Goal: Use online tool/utility: Utilize a website feature to perform a specific function

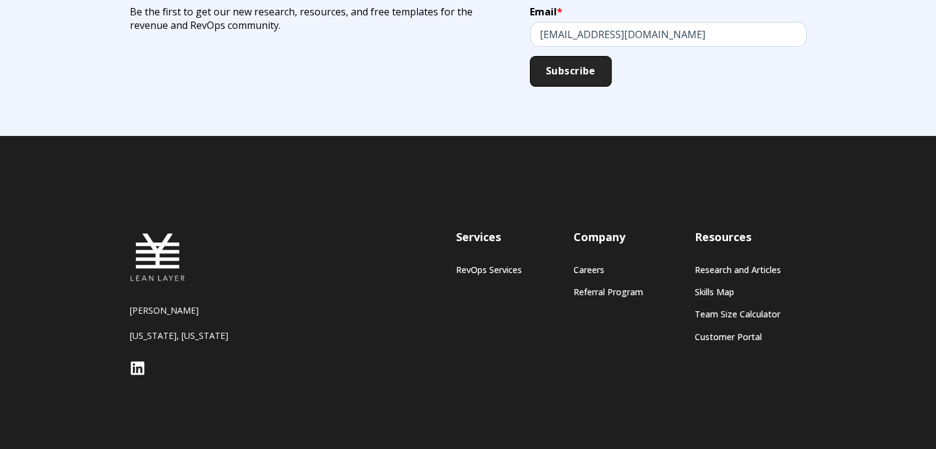
scroll to position [1107, 0]
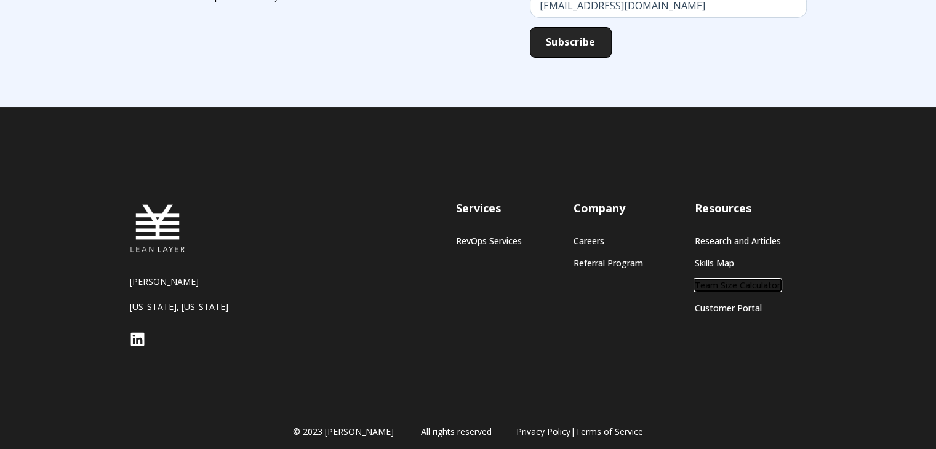
click at [728, 285] on link "Team Size Calculator" at bounding box center [737, 285] width 86 height 10
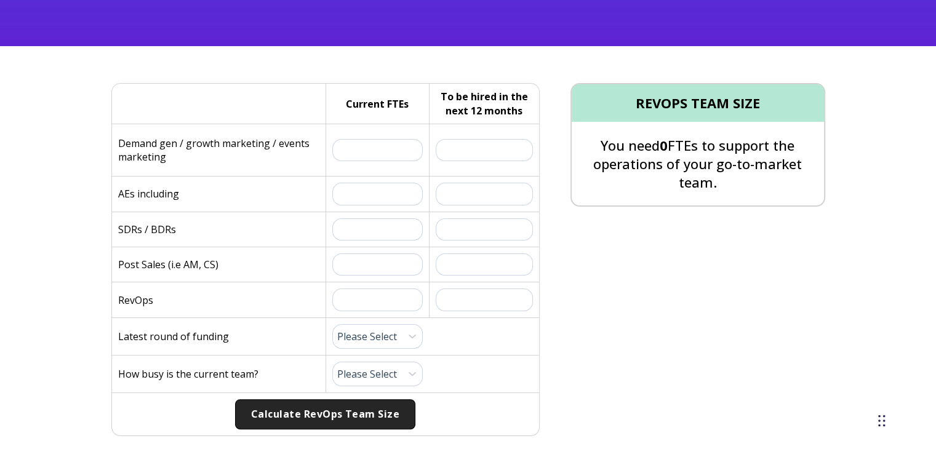
scroll to position [308, 0]
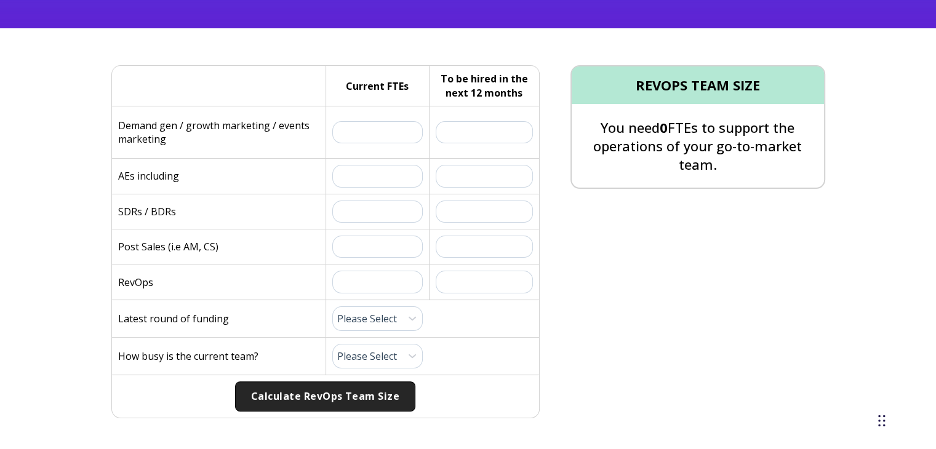
click at [367, 143] on div "Current FTEs:" at bounding box center [377, 132] width 104 height 52
click at [364, 135] on input "text" at bounding box center [377, 132] width 91 height 22
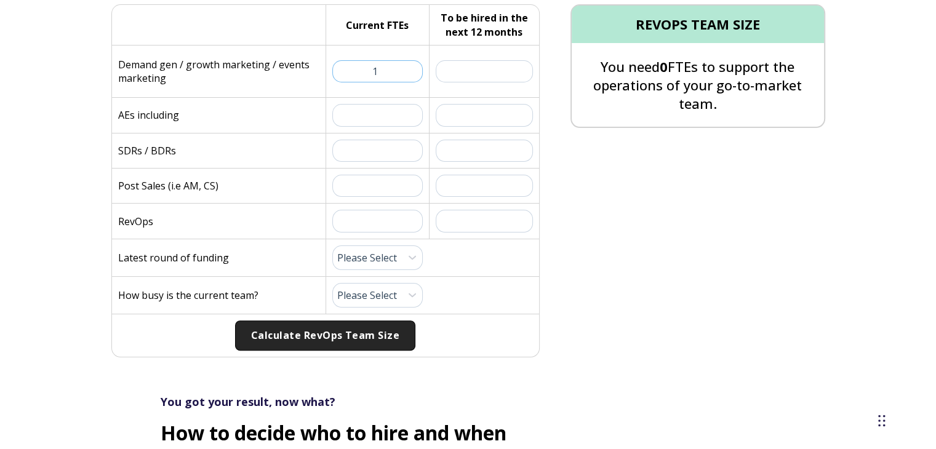
scroll to position [369, 0]
drag, startPoint x: 381, startPoint y: 70, endPoint x: 364, endPoint y: 72, distance: 16.8
click at [364, 72] on input "1" at bounding box center [377, 71] width 91 height 22
click at [370, 112] on input "text" at bounding box center [377, 114] width 91 height 22
drag, startPoint x: 381, startPoint y: 65, endPoint x: 369, endPoint y: 71, distance: 13.2
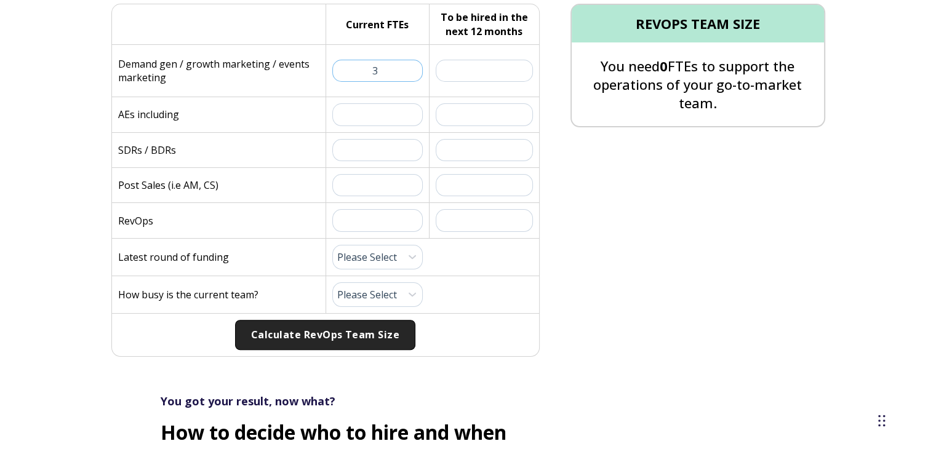
click at [369, 71] on input "3" at bounding box center [377, 71] width 91 height 22
type input "1"
click at [370, 119] on input "text" at bounding box center [377, 114] width 91 height 22
drag, startPoint x: 383, startPoint y: 113, endPoint x: 364, endPoint y: 113, distance: 19.1
click at [364, 113] on input "4" at bounding box center [377, 114] width 91 height 22
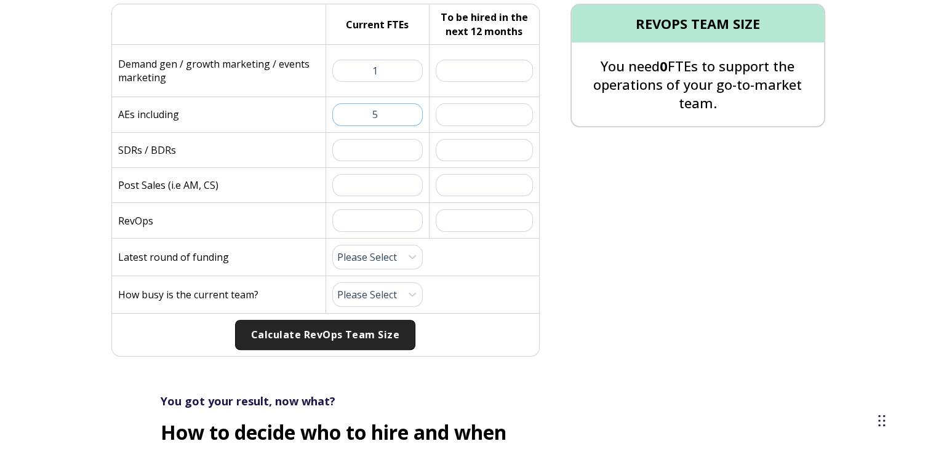
type input "5"
click at [376, 151] on input "text" at bounding box center [377, 150] width 91 height 22
type input "2"
click at [375, 185] on input "text" at bounding box center [377, 185] width 91 height 22
type input "12"
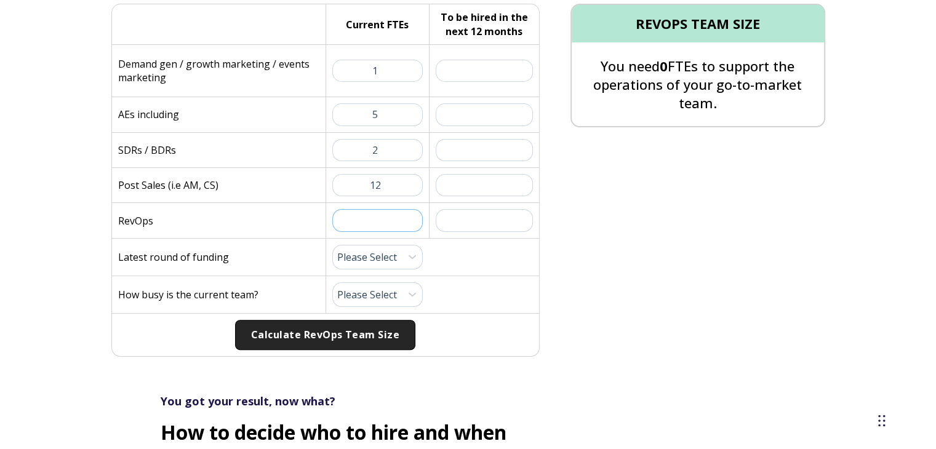
click at [349, 225] on input "text" at bounding box center [377, 220] width 91 height 22
type input "1"
click at [379, 250] on select "Please Select Pre-Seed Seed Series A Series B Series C Late Stage" at bounding box center [377, 257] width 91 height 25
select select "series-b"
click at [332, 245] on select "Please Select Pre-Seed Seed Series A Series B Series C Late Stage" at bounding box center [377, 257] width 91 height 25
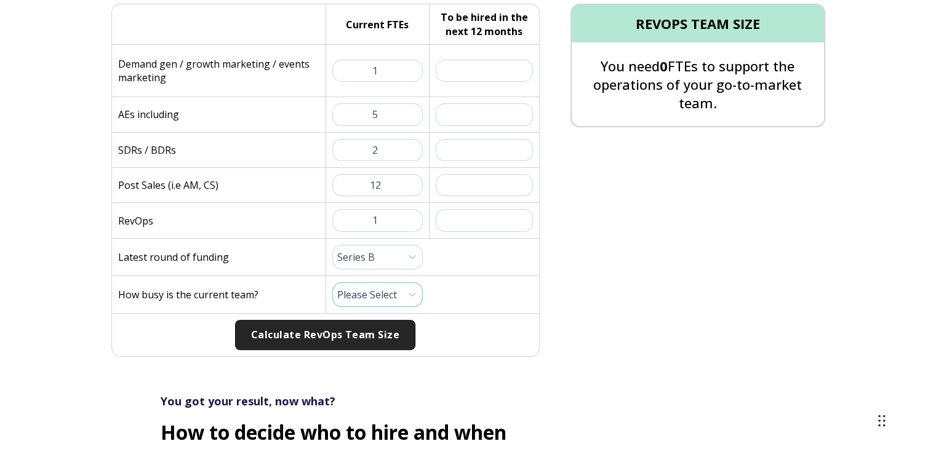
click at [368, 289] on select "Please Select 1 (Plenty of Bandwidth) 2 3 4 5 6 7 8 9 10 (Totally Underwater)" at bounding box center [377, 294] width 91 height 25
select select "8"
click at [332, 282] on select "Please Select 1 (Plenty of Bandwidth) 2 3 4 5 6 7 8 9 10 (Totally Underwater)" at bounding box center [377, 294] width 91 height 25
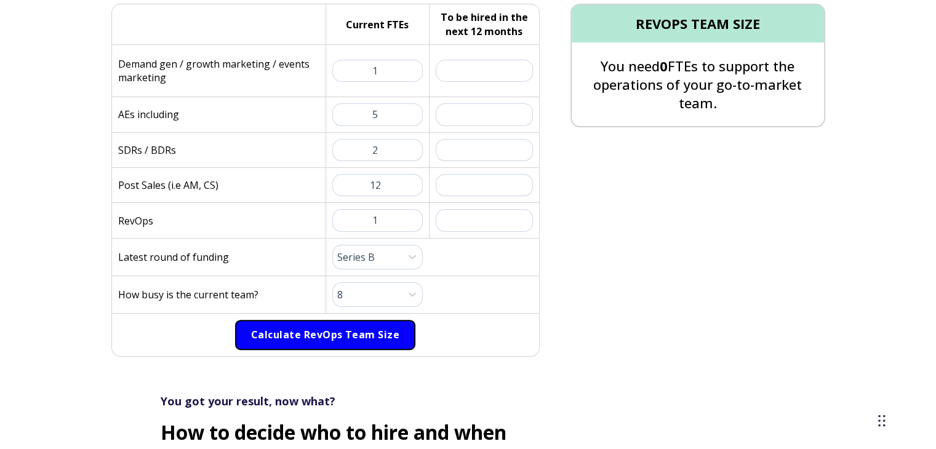
click at [381, 330] on button "Calculate RevOps Team Size" at bounding box center [325, 335] width 180 height 31
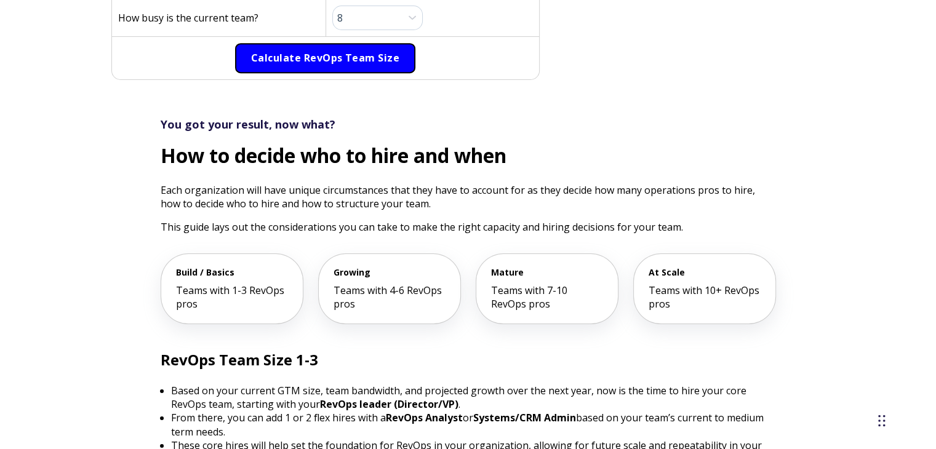
scroll to position [677, 0]
